Goal: Find contact information: Find contact information

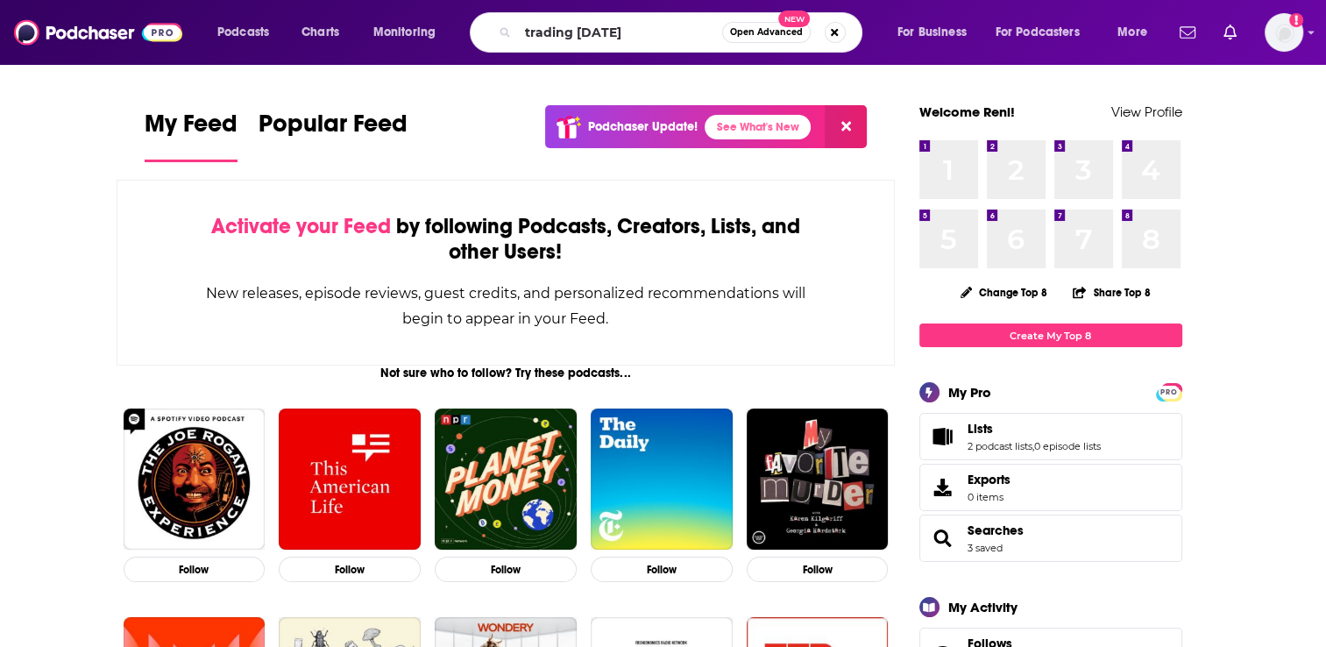
type input "trading [DATE]"
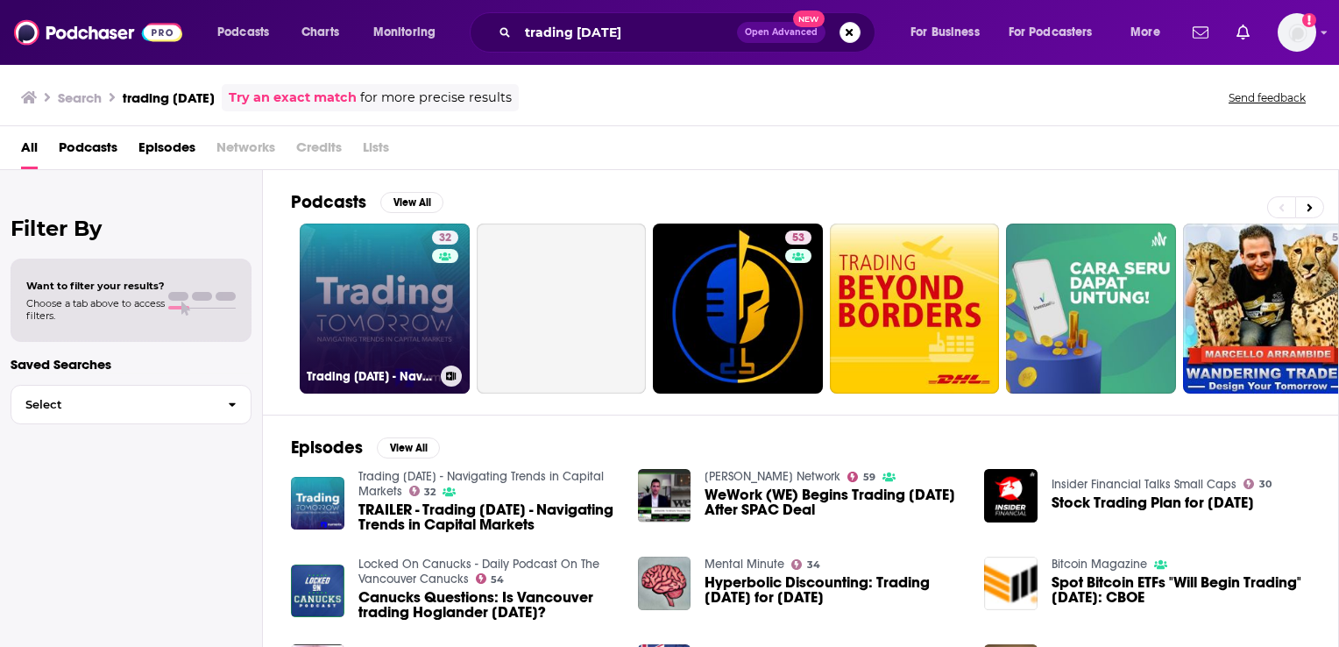
click at [377, 337] on link "32 Trading [DATE] - Navigating Trends in Capital Markets" at bounding box center [385, 308] width 170 height 170
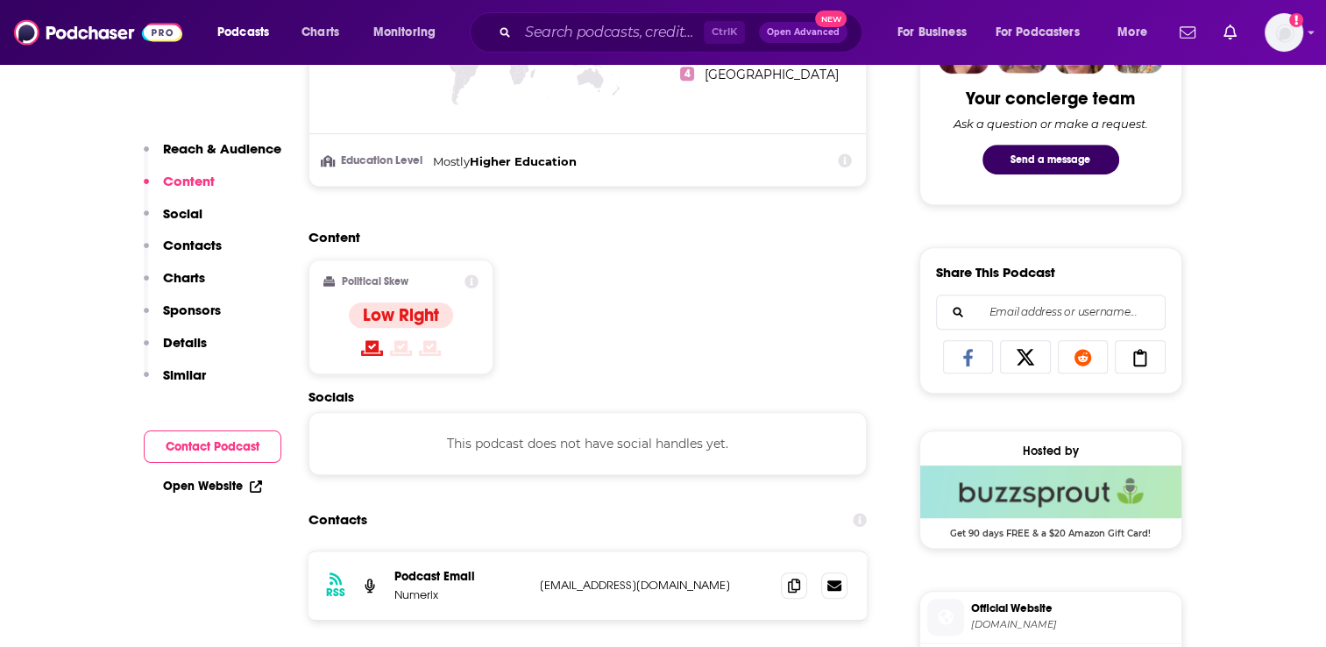
scroll to position [1052, 0]
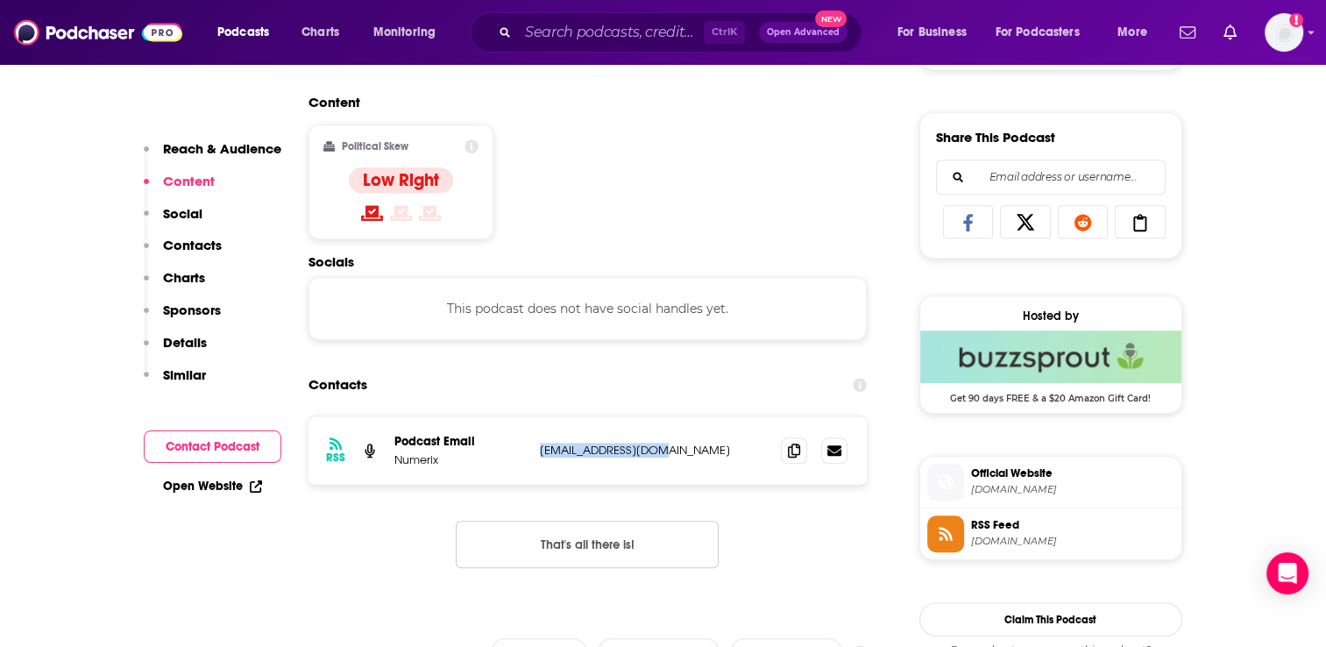
drag, startPoint x: 683, startPoint y: 454, endPoint x: 538, endPoint y: 448, distance: 144.7
click at [538, 448] on div "RSS Podcast Email Numerix [EMAIL_ADDRESS][DOMAIN_NAME] [EMAIL_ADDRESS][DOMAIN_N…" at bounding box center [587, 450] width 559 height 68
copy p "[EMAIL_ADDRESS][DOMAIN_NAME]"
